Goal: Task Accomplishment & Management: Complete application form

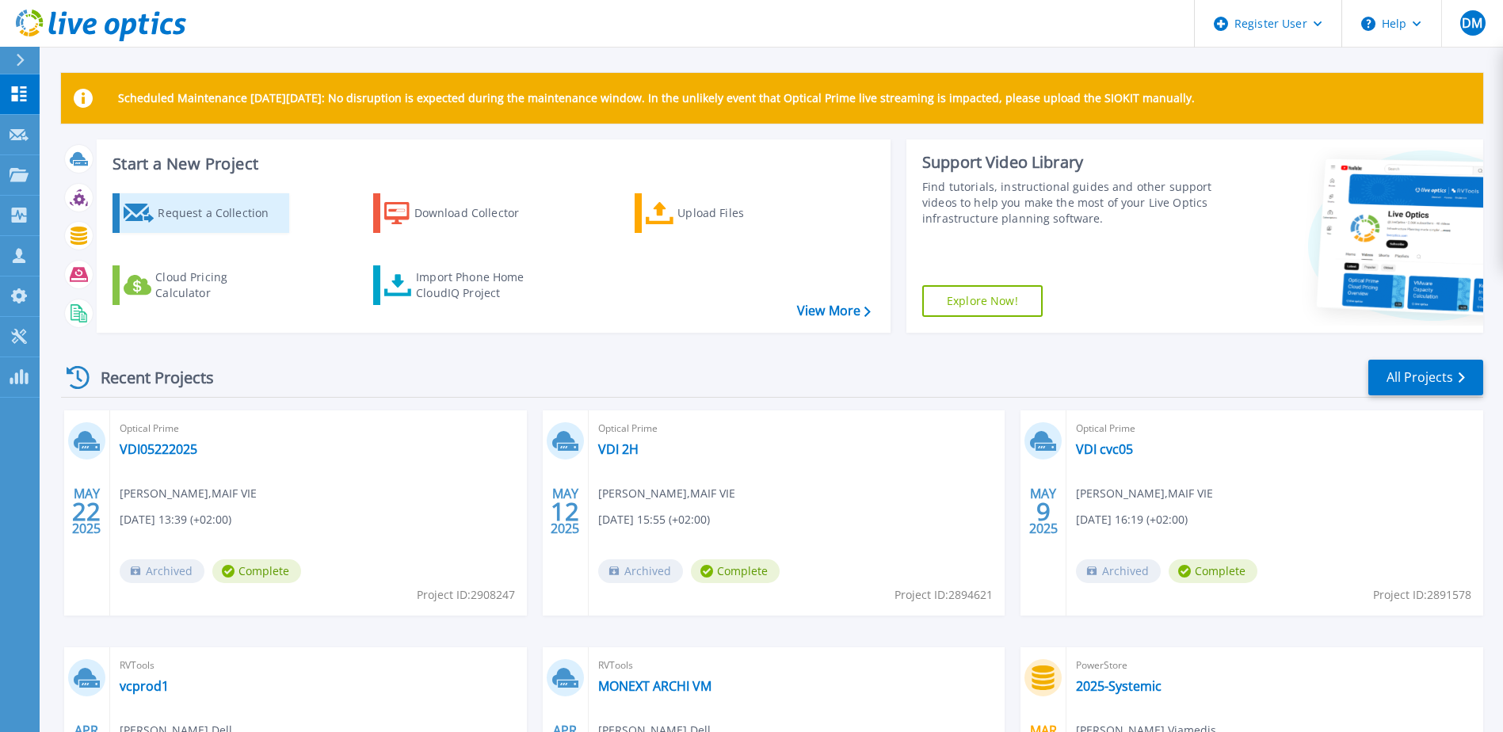
click at [178, 213] on div "Request a Collection" at bounding box center [221, 213] width 127 height 32
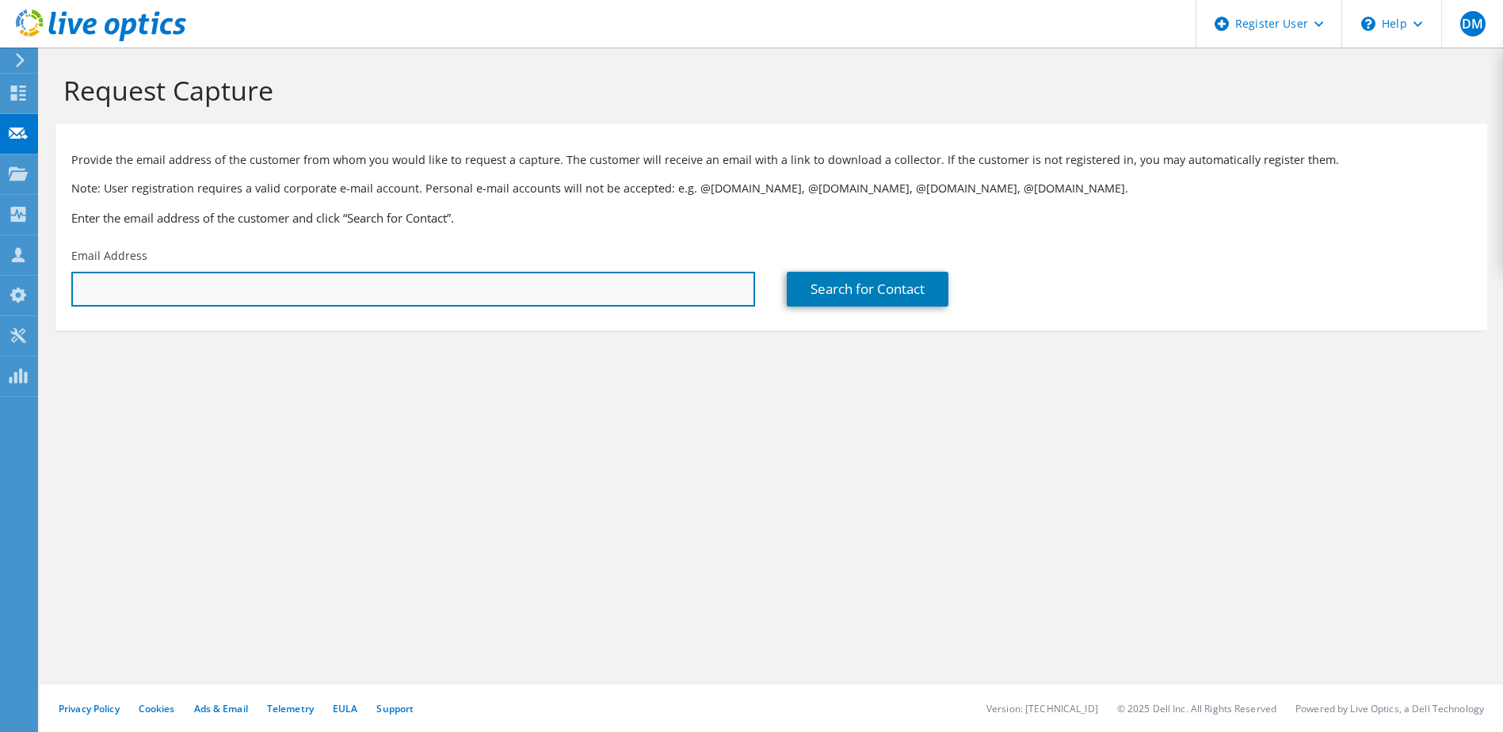
click at [167, 296] on input "text" at bounding box center [413, 289] width 684 height 35
paste input "rnguyen@auxia.com"
type input "rnguyen@auxia.com"
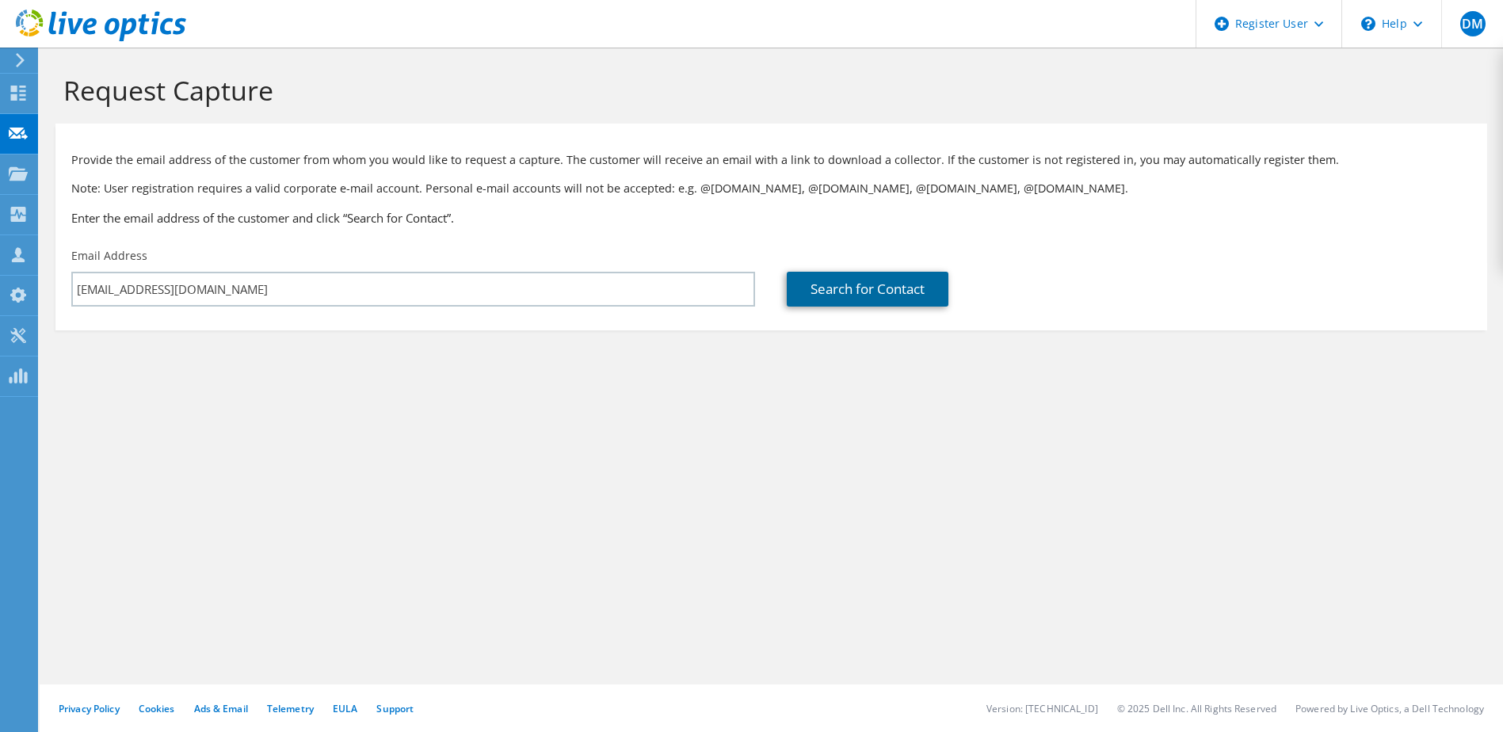
click at [799, 299] on link "Search for Contact" at bounding box center [868, 289] width 162 height 35
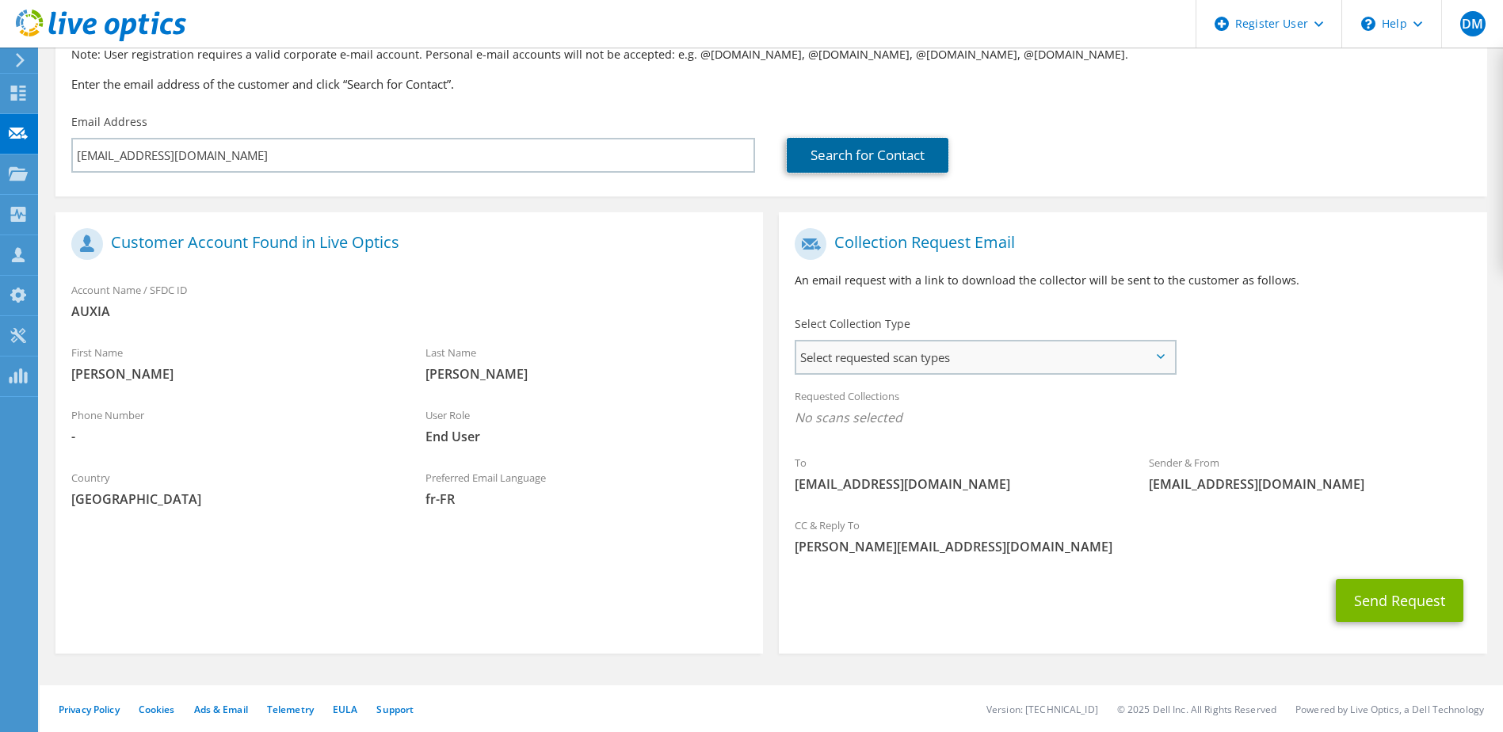
scroll to position [135, 0]
click at [928, 357] on span "Select requested scan types" at bounding box center [984, 357] width 377 height 32
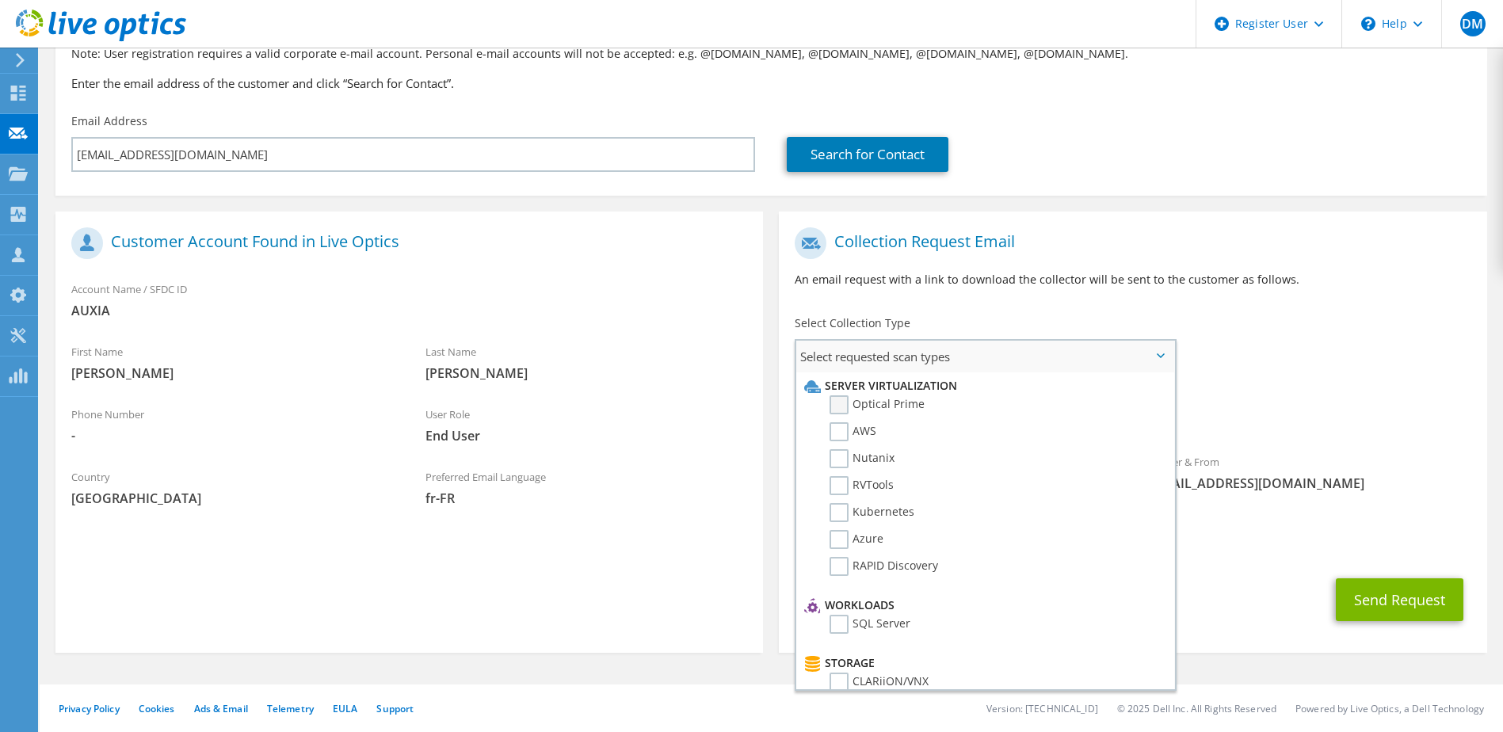
click at [845, 400] on label "Optical Prime" at bounding box center [877, 404] width 95 height 19
click at [0, 0] on input "Optical Prime" at bounding box center [0, 0] width 0 height 0
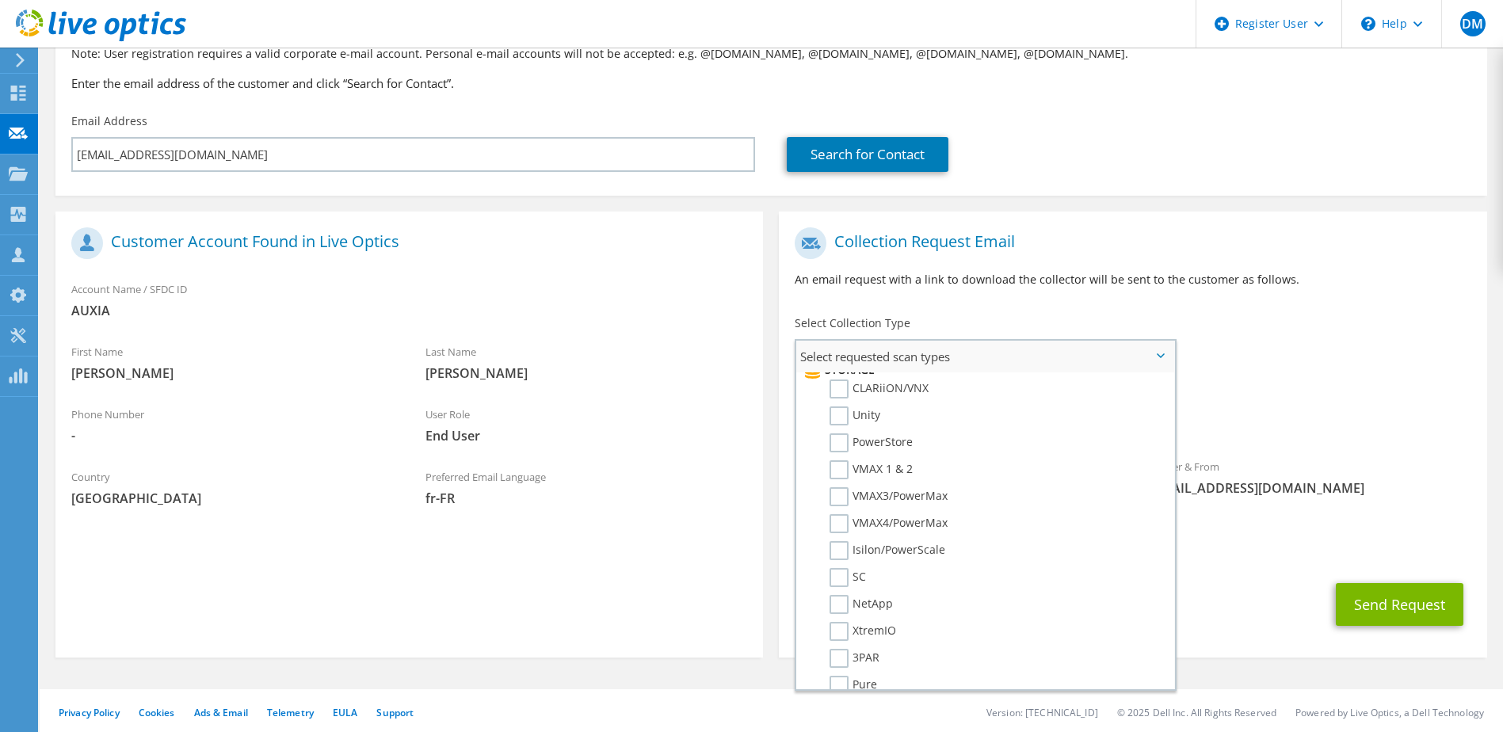
scroll to position [317, 0]
click at [838, 421] on label "PowerStore" at bounding box center [871, 419] width 83 height 19
click at [0, 0] on input "PowerStore" at bounding box center [0, 0] width 0 height 0
click at [1260, 370] on div "To rnguyen@auxia.com Sender & From liveoptics@liveoptics.com" at bounding box center [1133, 366] width 708 height 293
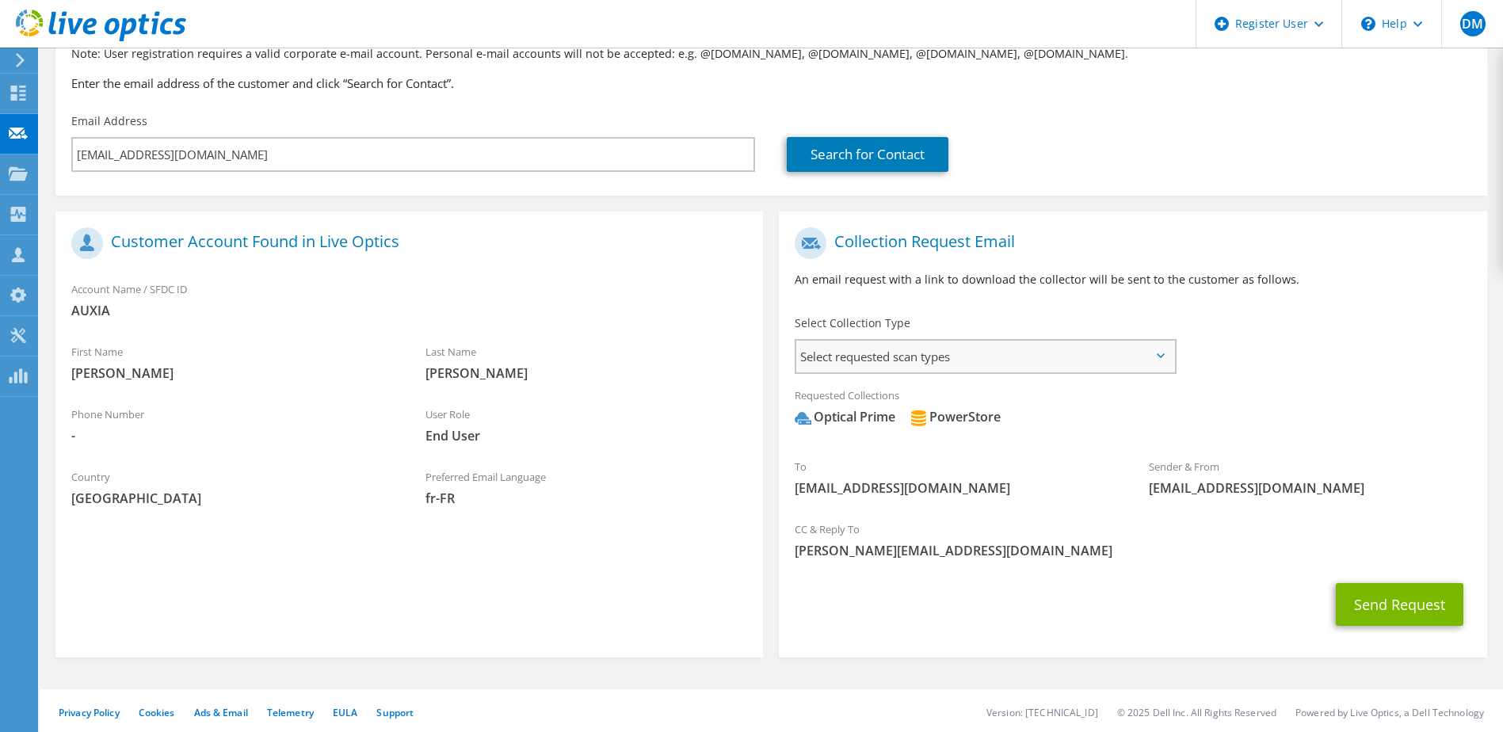
click at [1014, 361] on span "Select requested scan types" at bounding box center [984, 357] width 377 height 32
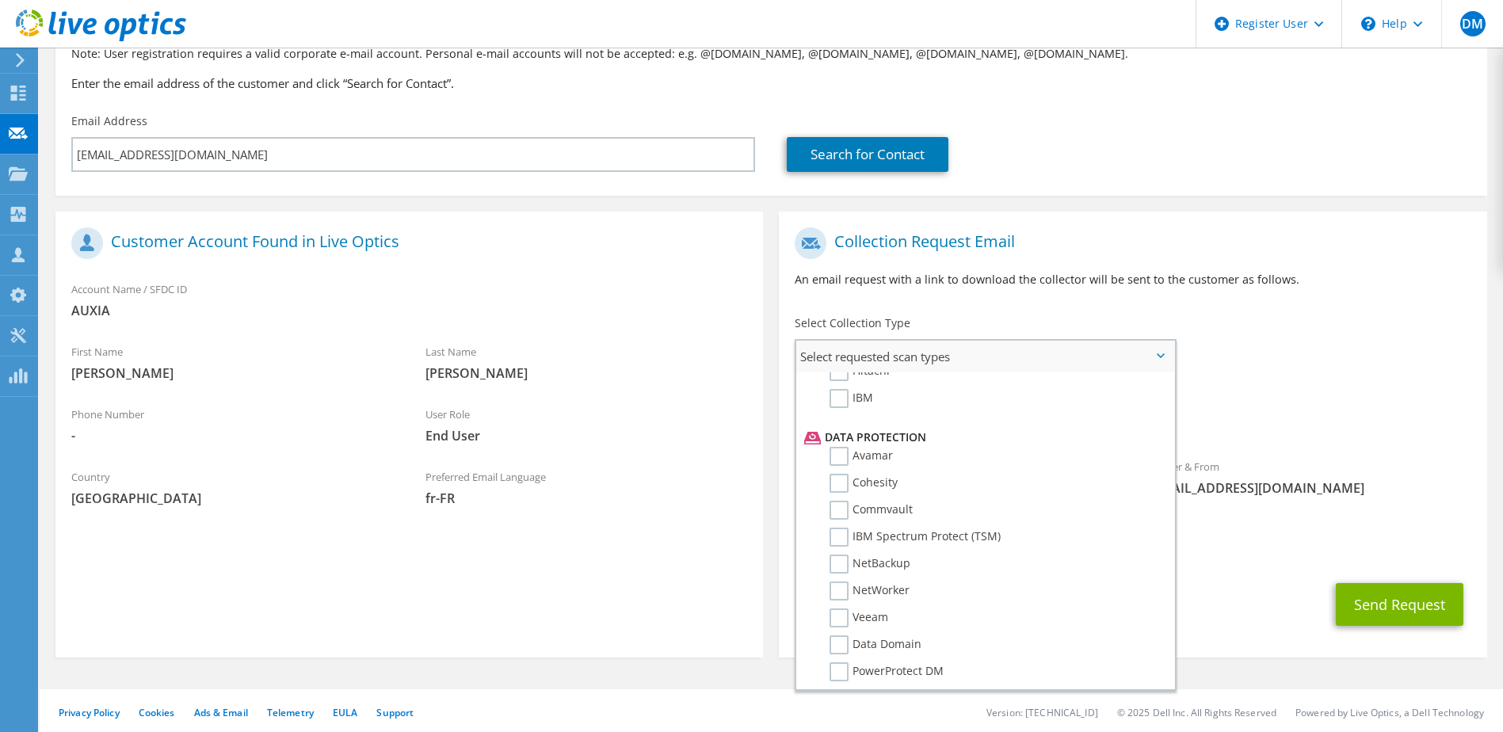
scroll to position [700, 0]
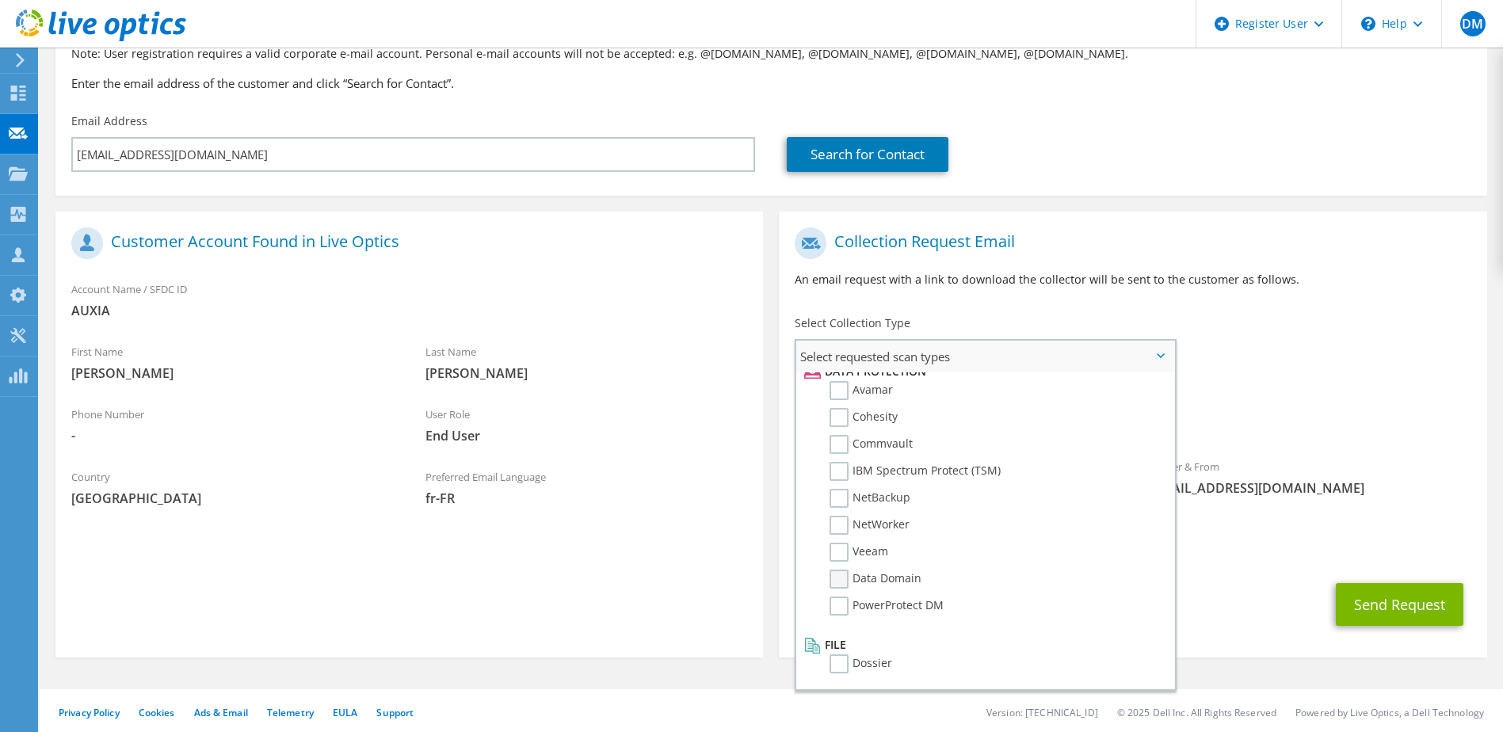
click at [838, 575] on label "Data Domain" at bounding box center [876, 579] width 92 height 19
click at [0, 0] on input "Data Domain" at bounding box center [0, 0] width 0 height 0
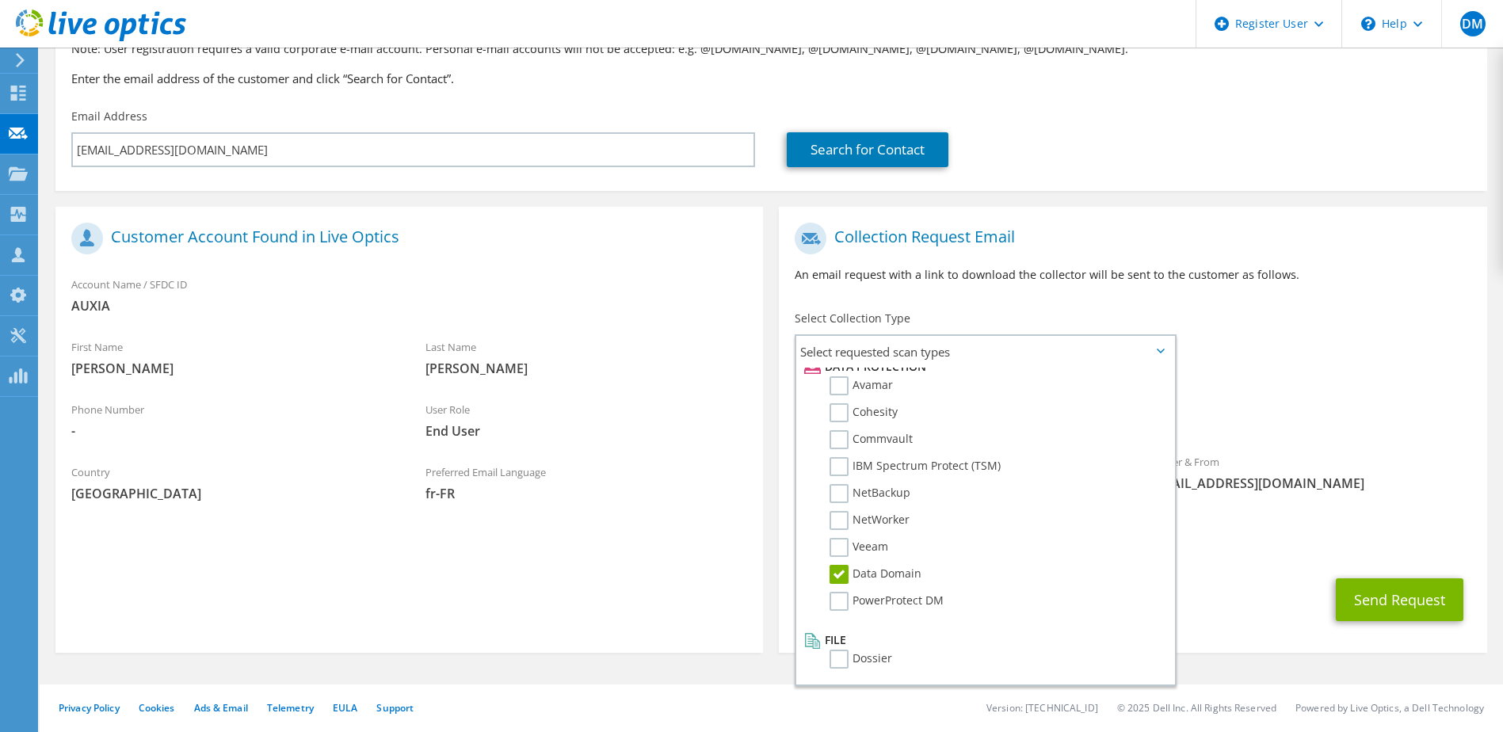
click at [1217, 626] on div "Send Request" at bounding box center [1133, 600] width 708 height 59
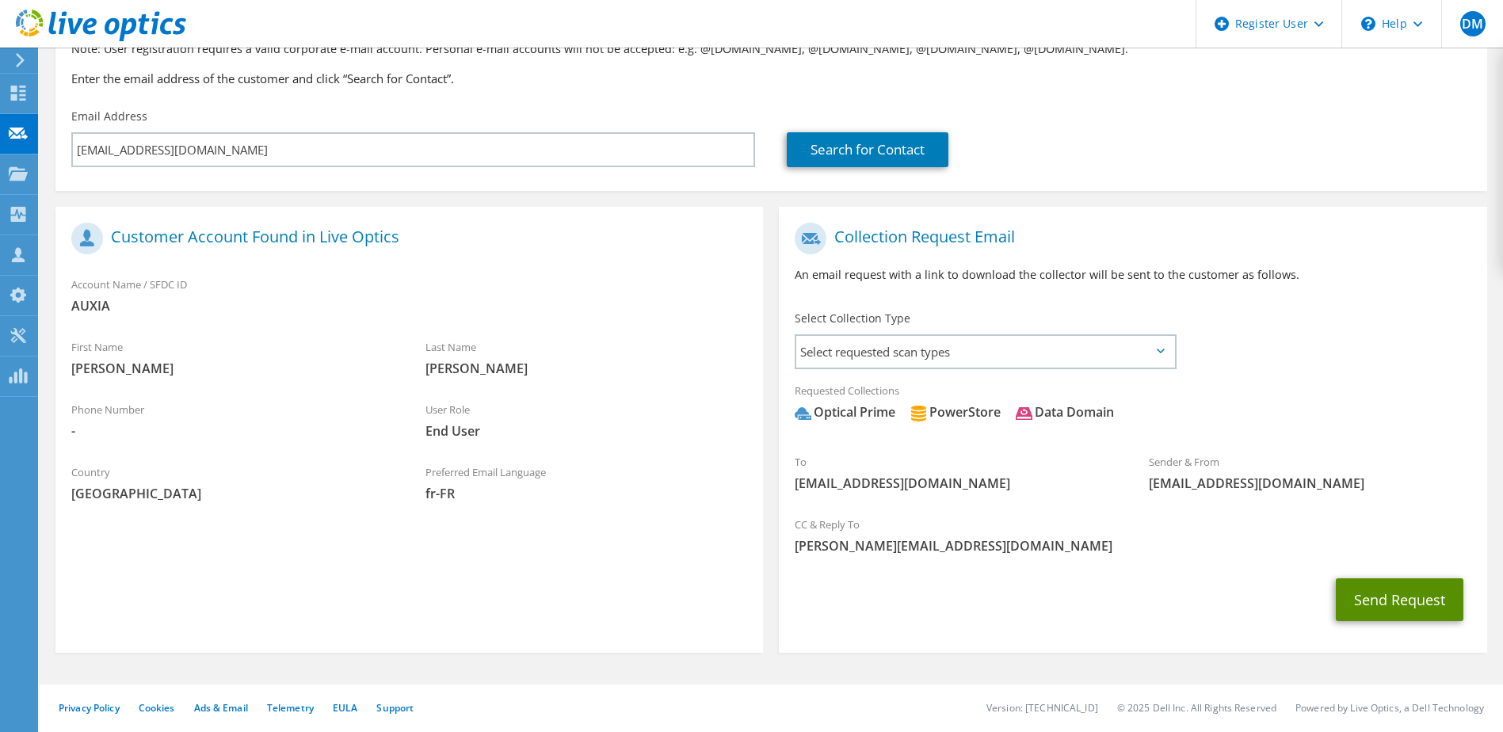
click at [1386, 604] on button "Send Request" at bounding box center [1400, 600] width 128 height 43
